Goal: Entertainment & Leisure: Browse casually

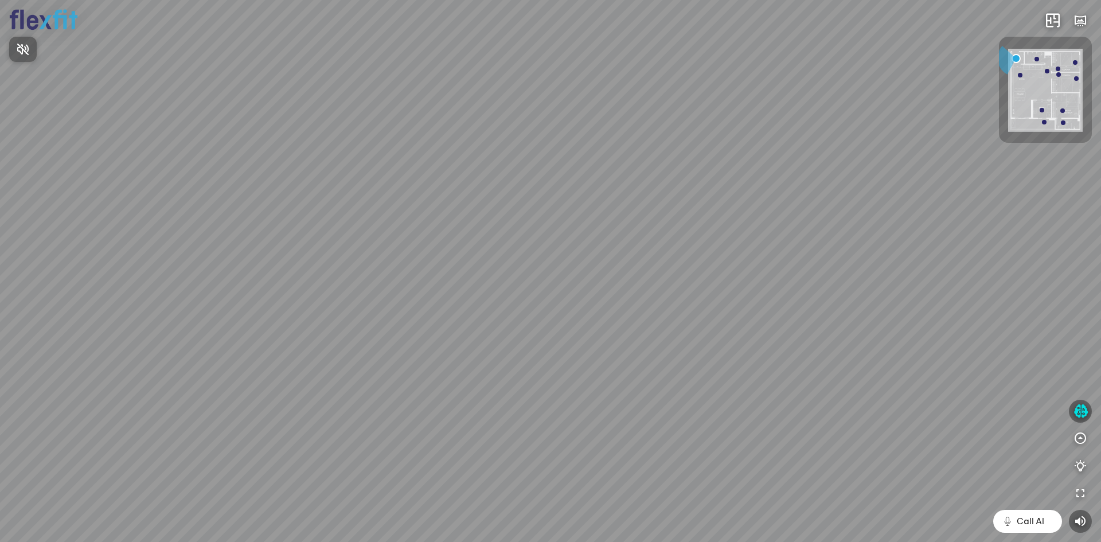
drag, startPoint x: 561, startPoint y: 430, endPoint x: 555, endPoint y: 327, distance: 102.8
click at [555, 327] on div at bounding box center [550, 271] width 1101 height 542
drag, startPoint x: 561, startPoint y: 317, endPoint x: 547, endPoint y: 219, distance: 98.6
click at [547, 219] on div at bounding box center [550, 271] width 1101 height 542
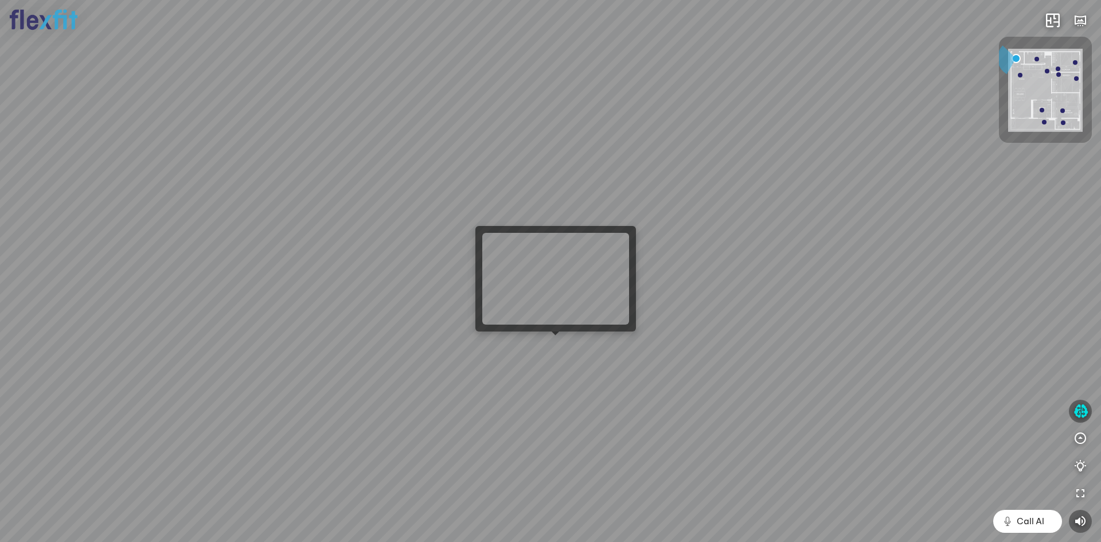
click at [551, 349] on div at bounding box center [550, 271] width 1101 height 542
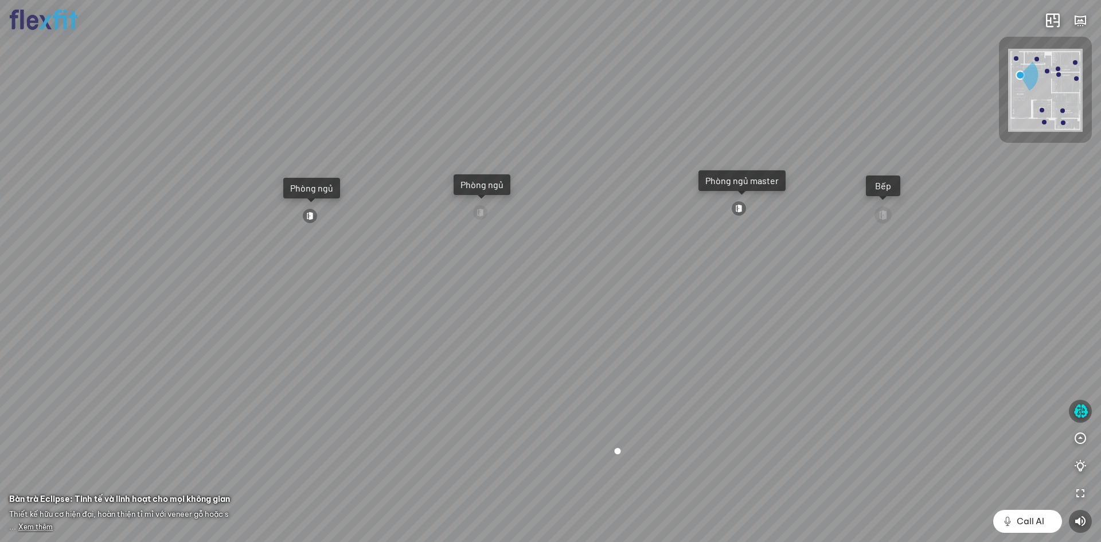
click at [316, 212] on div at bounding box center [309, 215] width 15 height 15
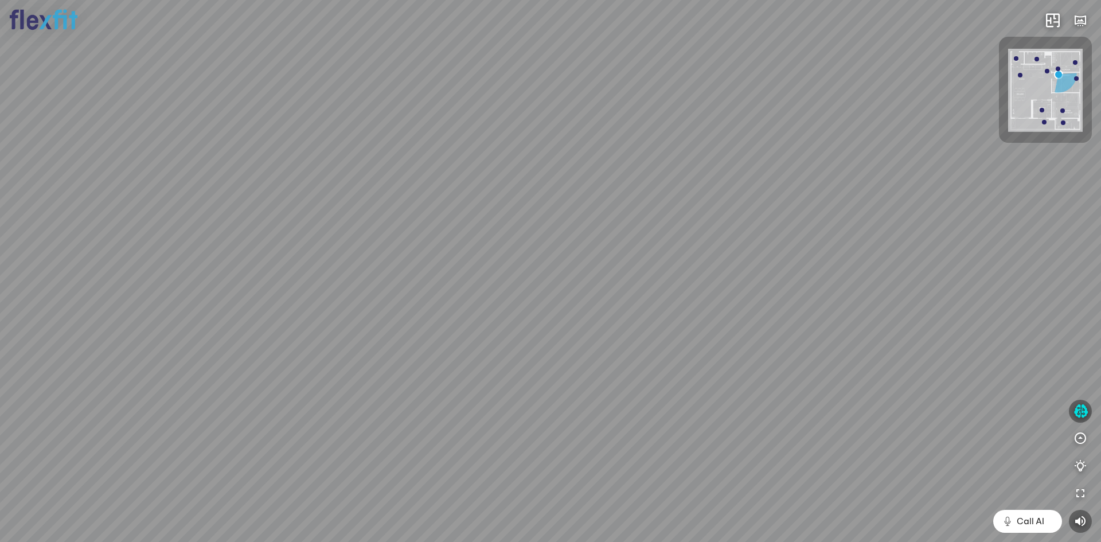
click at [473, 261] on div "Phòng khách" at bounding box center [550, 271] width 1101 height 542
click at [481, 257] on div "Phòng khách" at bounding box center [550, 271] width 1101 height 542
click at [655, 311] on div at bounding box center [550, 271] width 1101 height 542
click at [725, 159] on div "Phòng khách" at bounding box center [550, 271] width 1101 height 542
drag, startPoint x: 725, startPoint y: 159, endPoint x: 39, endPoint y: 261, distance: 694.0
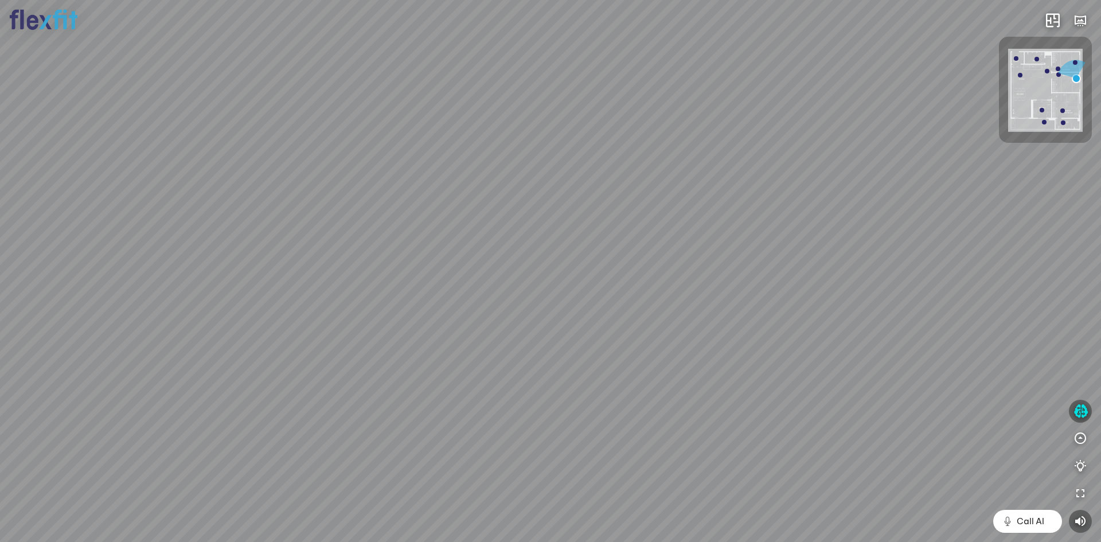
click at [39, 261] on div "Phòng khách" at bounding box center [550, 271] width 1101 height 542
drag, startPoint x: 807, startPoint y: 318, endPoint x: 311, endPoint y: 251, distance: 500.0
click at [311, 251] on div "Phòng khách" at bounding box center [550, 271] width 1101 height 542
drag, startPoint x: 918, startPoint y: 307, endPoint x: 350, endPoint y: 247, distance: 570.9
click at [350, 247] on div "Phòng khách" at bounding box center [550, 271] width 1101 height 542
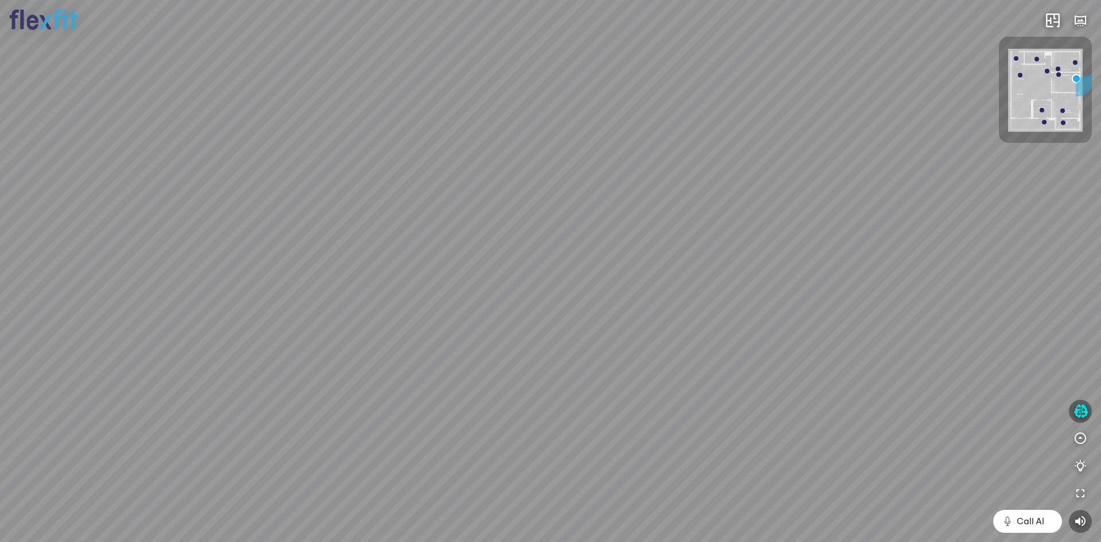
drag, startPoint x: 944, startPoint y: 238, endPoint x: 454, endPoint y: 233, distance: 490.3
click at [472, 233] on div "Phòng khách" at bounding box center [550, 271] width 1101 height 542
drag, startPoint x: 819, startPoint y: 225, endPoint x: 536, endPoint y: 263, distance: 285.8
click at [530, 261] on div "Phòng khách" at bounding box center [550, 271] width 1101 height 542
click at [585, 157] on div at bounding box center [586, 166] width 25 height 25
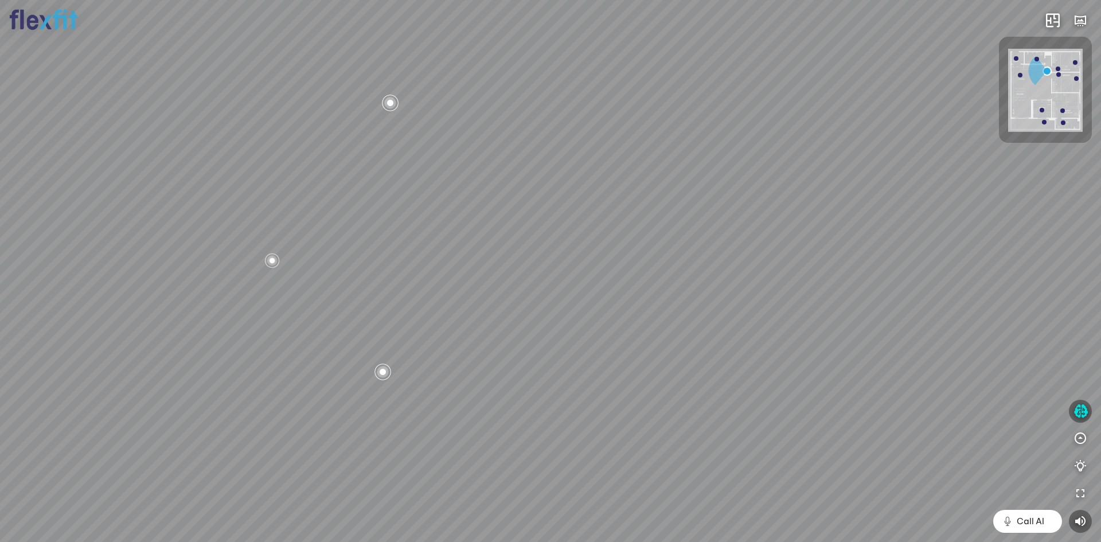
drag, startPoint x: 485, startPoint y: 209, endPoint x: 806, endPoint y: 224, distance: 321.5
click at [802, 223] on div "Bếp WC Phòng ngủ master Phòng ngủ Phòng ngủ" at bounding box center [550, 271] width 1101 height 542
drag, startPoint x: 700, startPoint y: 236, endPoint x: 332, endPoint y: 239, distance: 368.2
click at [332, 239] on div "Bếp WC Phòng ngủ master Phòng ngủ Phòng ngủ" at bounding box center [550, 271] width 1101 height 542
drag, startPoint x: 585, startPoint y: 237, endPoint x: 411, endPoint y: 241, distance: 175.0
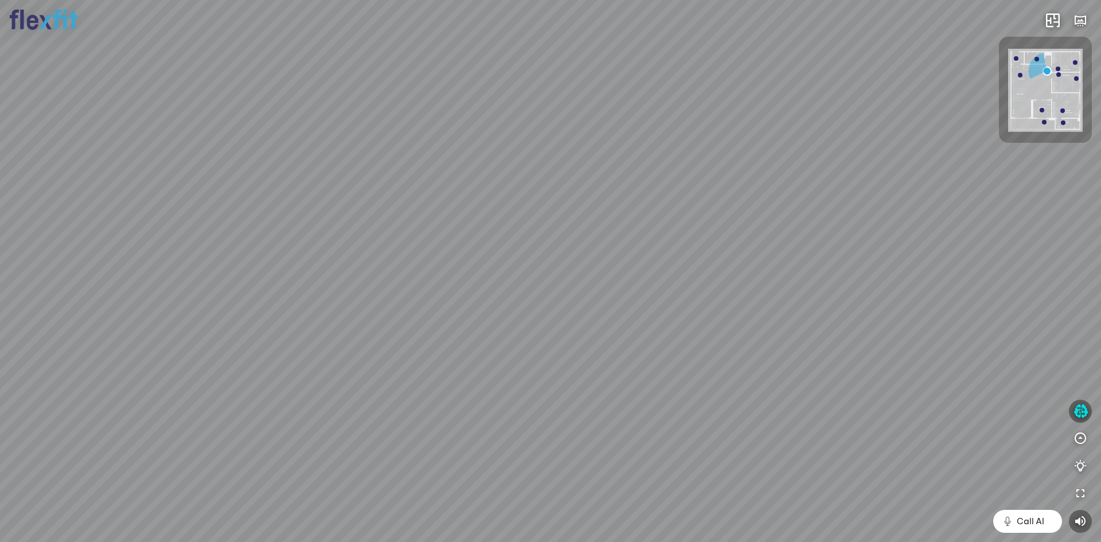
click at [417, 239] on div "Bếp WC Phòng ngủ master Phòng ngủ Phòng ngủ" at bounding box center [550, 271] width 1101 height 542
